Goal: Task Accomplishment & Management: Use online tool/utility

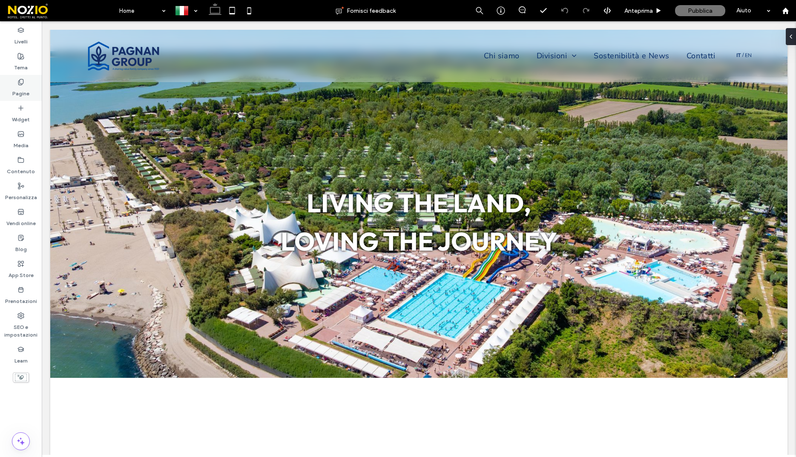
click at [29, 89] on div "Pagine" at bounding box center [21, 88] width 42 height 26
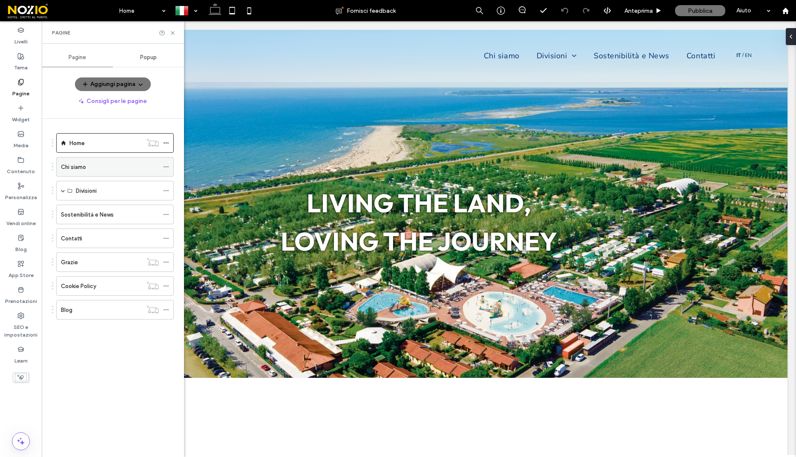
click at [89, 163] on div "Chi siamo" at bounding box center [110, 167] width 98 height 9
click at [173, 33] on use at bounding box center [172, 32] width 3 height 3
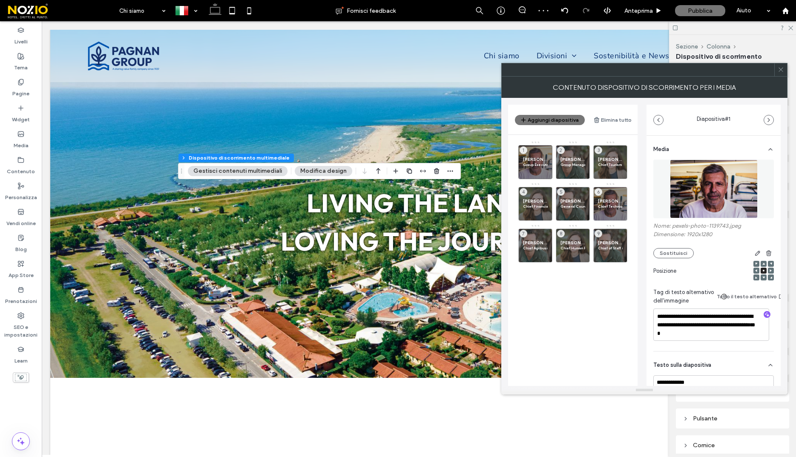
click at [781, 67] on icon at bounding box center [780, 69] width 6 height 6
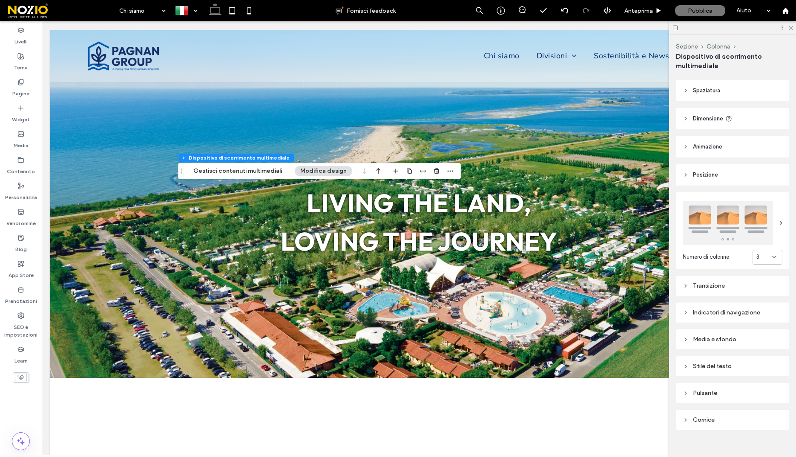
scroll to position [36, 0]
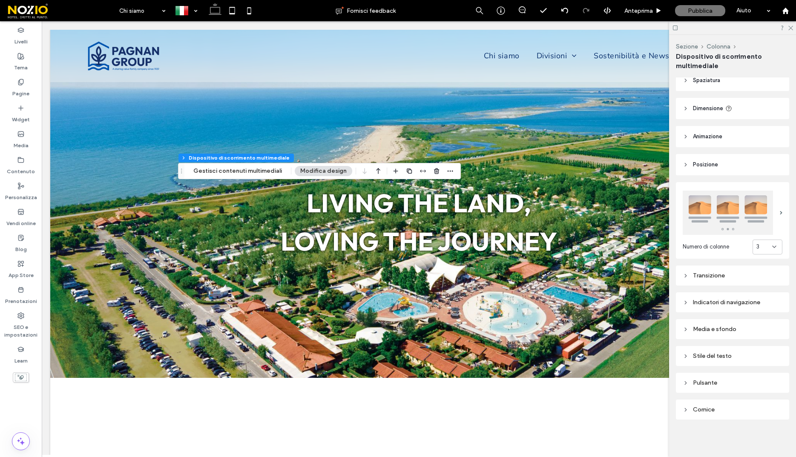
click at [714, 361] on div "Stile del testo" at bounding box center [732, 355] width 100 height 11
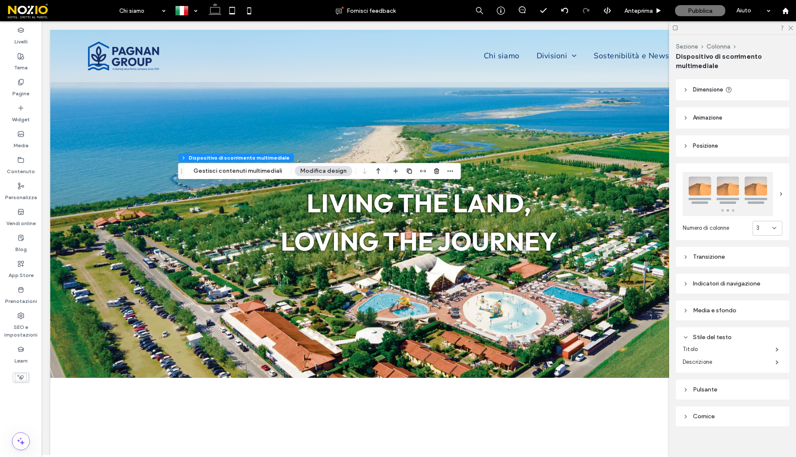
scroll to position [61, 0]
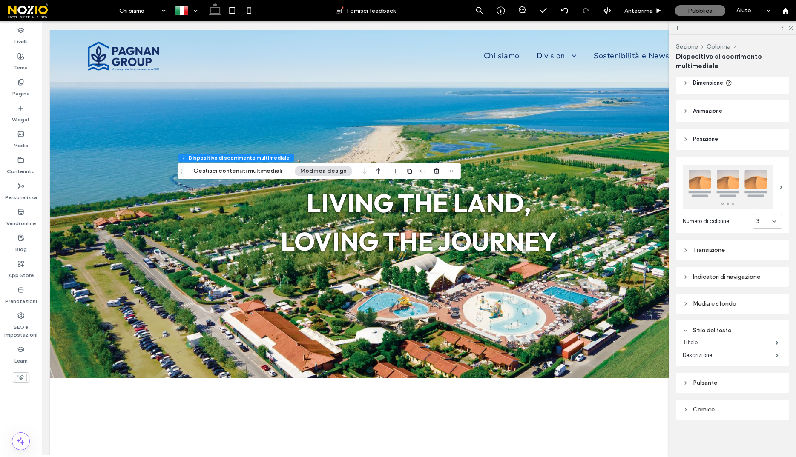
click at [711, 344] on label "Titolo" at bounding box center [728, 342] width 93 height 17
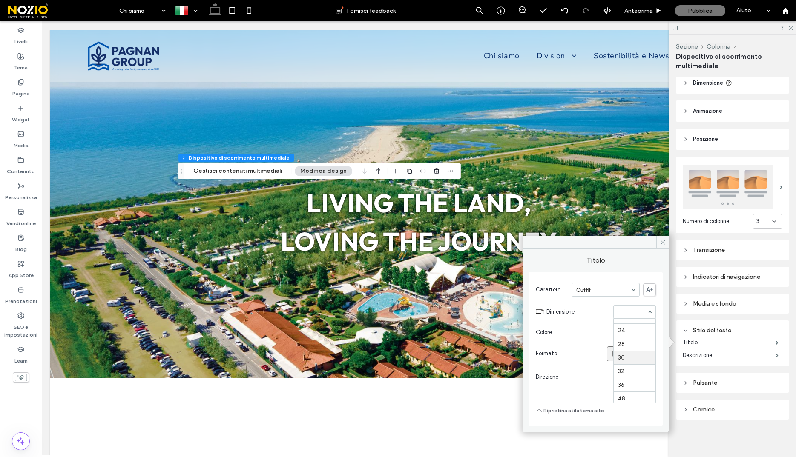
scroll to position [102, 0]
click at [622, 311] on input at bounding box center [632, 312] width 29 height 6
type input "**"
click at [662, 241] on icon at bounding box center [662, 242] width 6 height 6
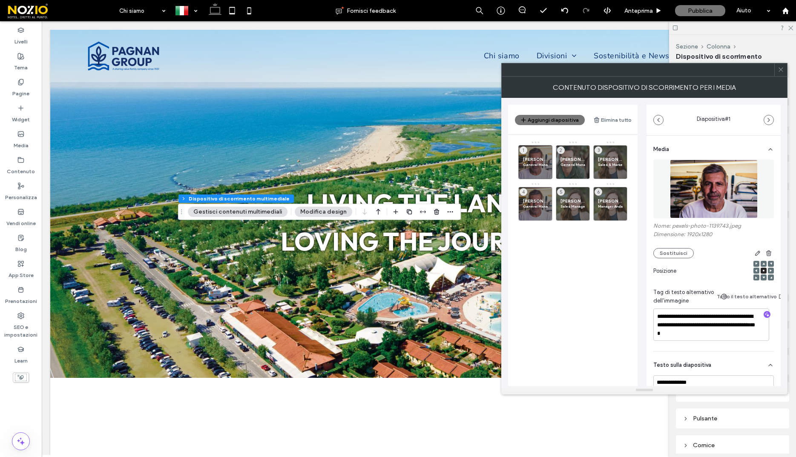
click at [779, 73] on span at bounding box center [780, 69] width 6 height 13
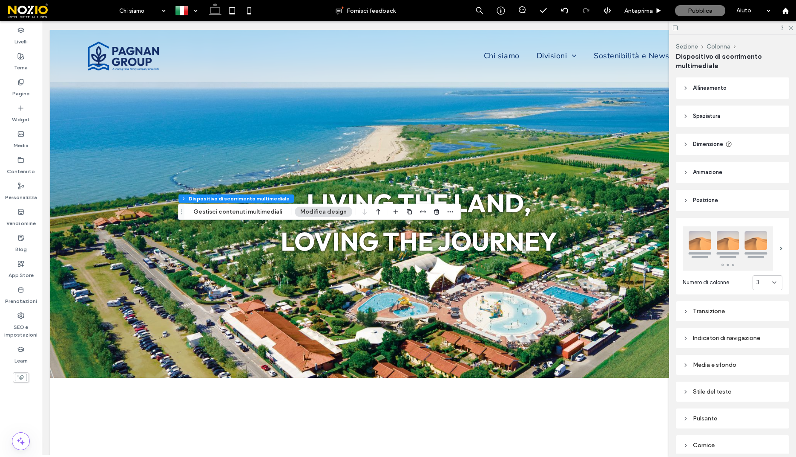
click at [710, 390] on div "Stile del testo" at bounding box center [732, 391] width 100 height 7
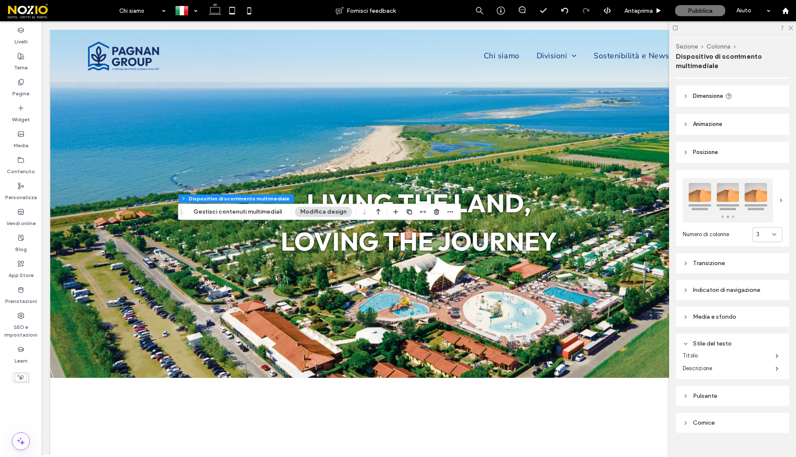
scroll to position [53, 0]
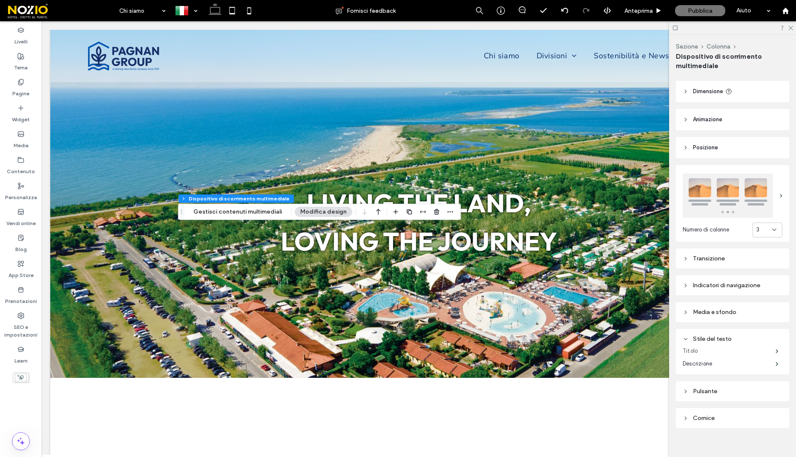
click at [699, 352] on label "Titolo" at bounding box center [728, 351] width 93 height 17
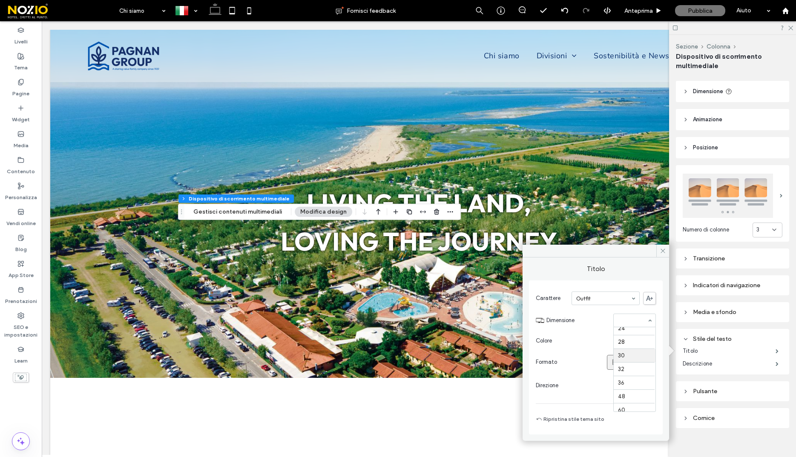
scroll to position [113, 0]
click at [631, 324] on div at bounding box center [634, 320] width 42 height 13
type input "**"
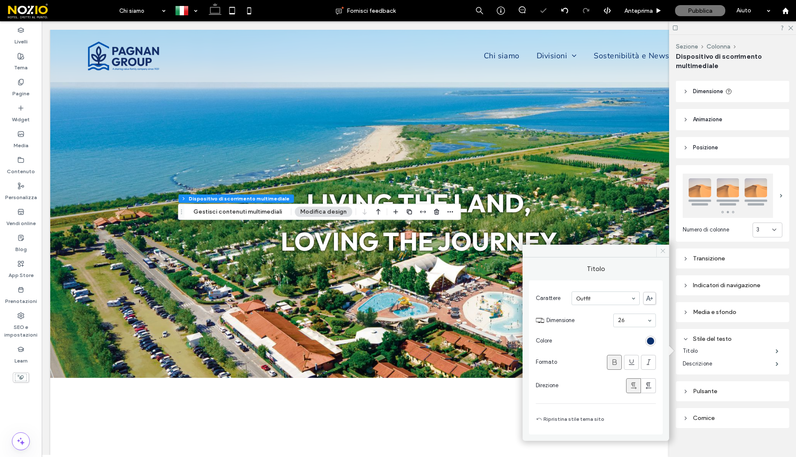
click at [660, 249] on icon at bounding box center [662, 251] width 6 height 6
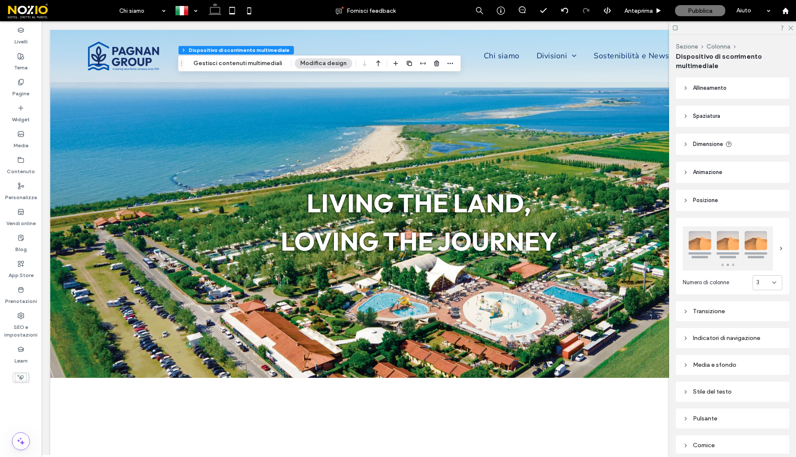
click at [707, 387] on div "Stile del testo" at bounding box center [732, 391] width 100 height 11
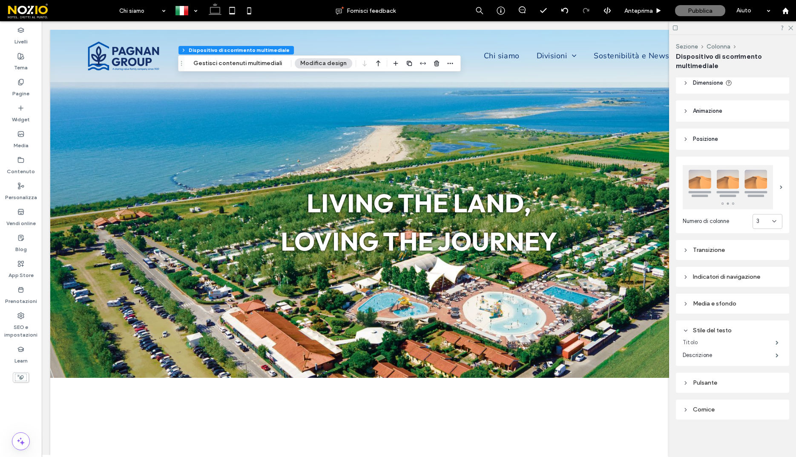
click at [697, 343] on label "Titolo" at bounding box center [728, 342] width 93 height 17
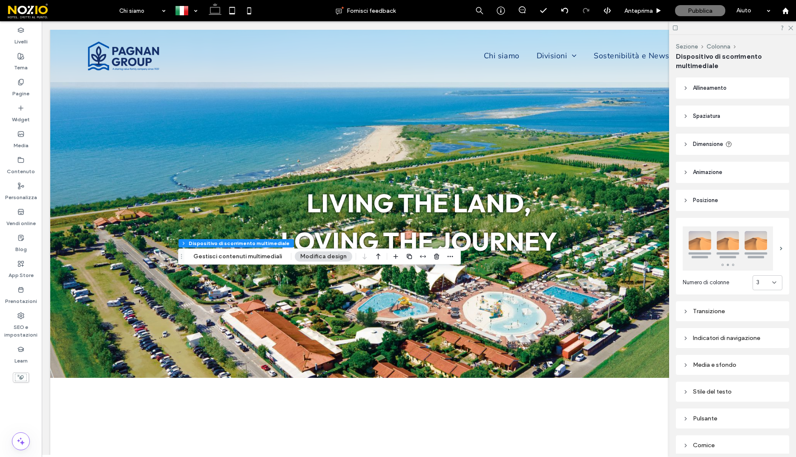
click at [699, 391] on div "Stile del testo" at bounding box center [732, 391] width 100 height 7
click at [699, 400] on label "Titolo" at bounding box center [728, 403] width 93 height 17
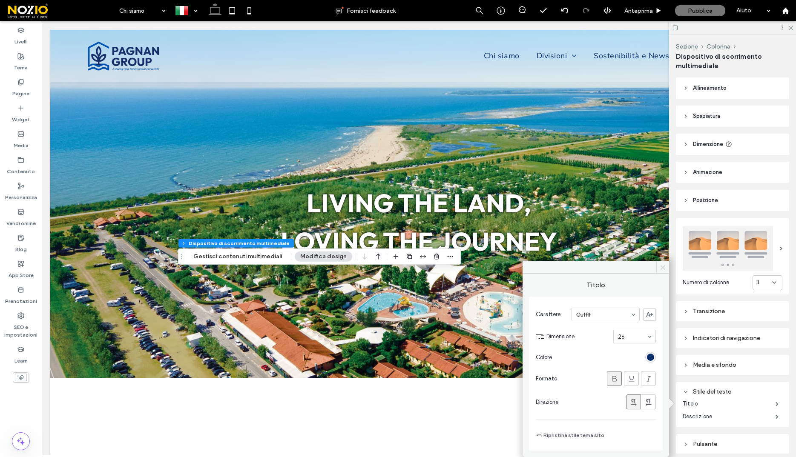
click at [663, 267] on icon at bounding box center [662, 267] width 6 height 6
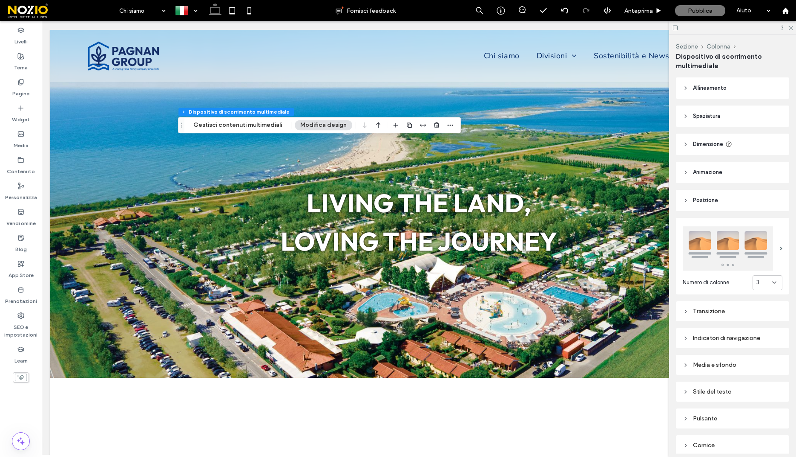
click at [710, 393] on div "Stile del testo" at bounding box center [732, 391] width 100 height 7
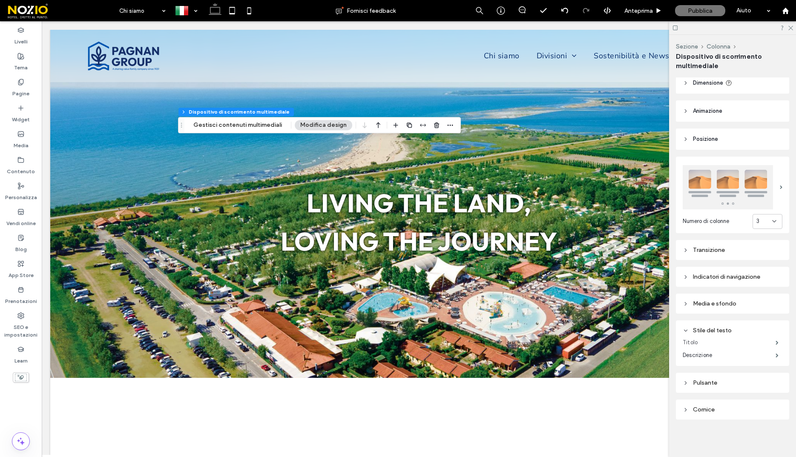
click at [693, 341] on label "Titolo" at bounding box center [728, 342] width 93 height 17
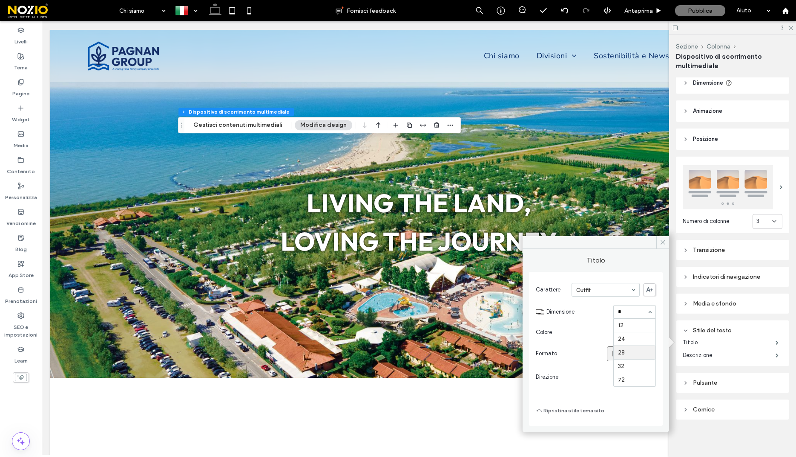
scroll to position [0, 0]
type input "**"
click at [662, 242] on icon at bounding box center [662, 242] width 6 height 6
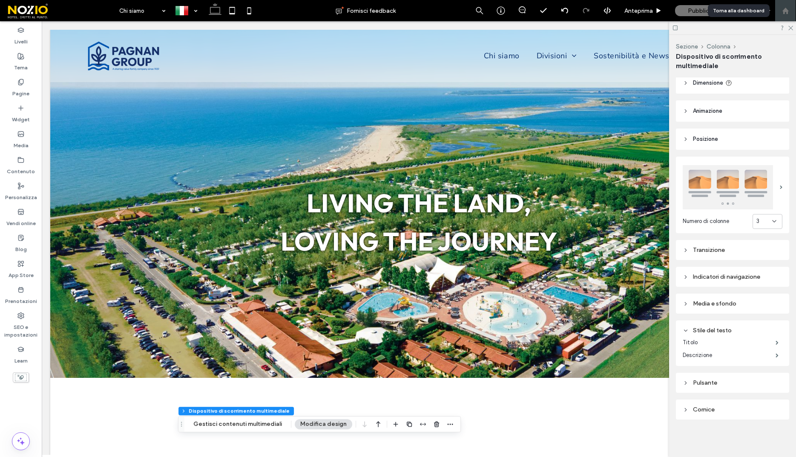
click at [782, 12] on use at bounding box center [785, 10] width 6 height 6
